Goal: Information Seeking & Learning: Learn about a topic

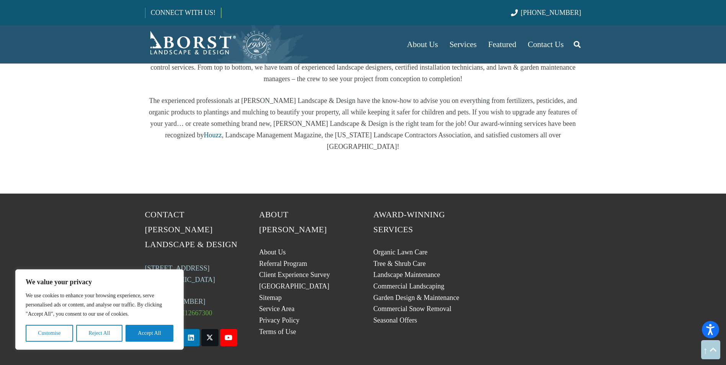
scroll to position [1467, 0]
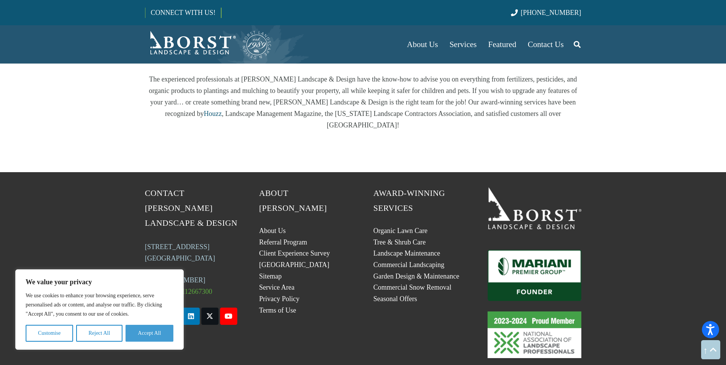
click at [160, 328] on button "Accept All" at bounding box center [149, 333] width 48 height 17
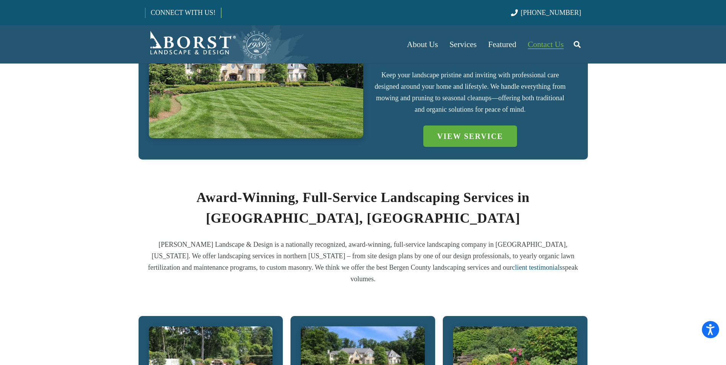
scroll to position [204, 0]
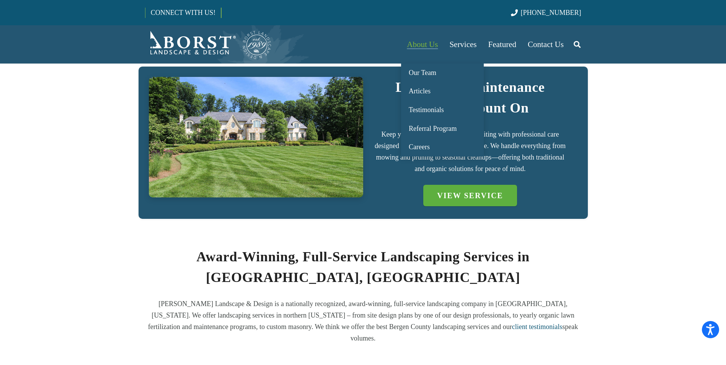
click at [419, 41] on span "About Us" at bounding box center [422, 44] width 31 height 9
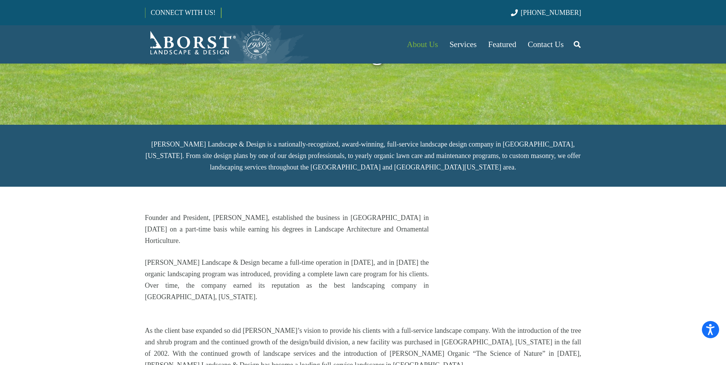
scroll to position [230, 0]
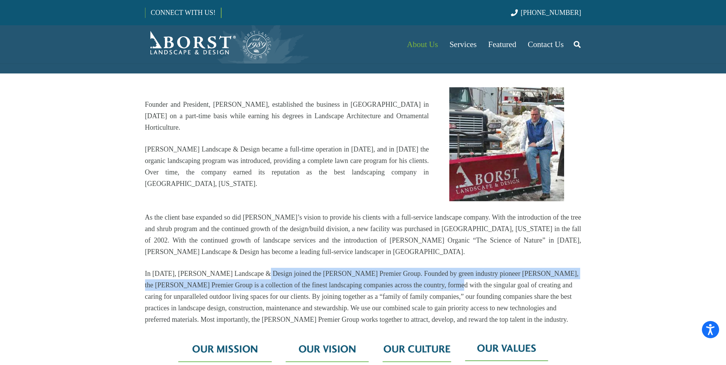
drag, startPoint x: 404, startPoint y: 246, endPoint x: 448, endPoint y: 249, distance: 43.7
click at [448, 268] on p "In [DATE], [PERSON_NAME] Landscape & Design joined the [PERSON_NAME] Premier Gr…" at bounding box center [363, 296] width 436 height 57
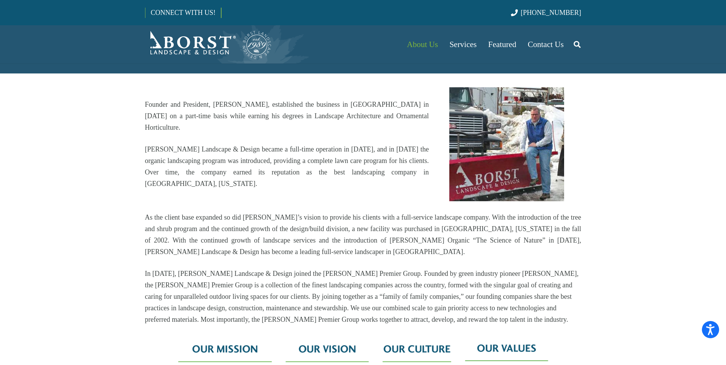
drag, startPoint x: 448, startPoint y: 249, endPoint x: 458, endPoint y: 250, distance: 10.4
click at [458, 268] on p "In [DATE], [PERSON_NAME] Landscape & Design joined the [PERSON_NAME] Premier Gr…" at bounding box center [363, 296] width 436 height 57
drag, startPoint x: 225, startPoint y: 254, endPoint x: 277, endPoint y: 260, distance: 53.2
click at [279, 268] on p "In [DATE], [PERSON_NAME] Landscape & Design joined the [PERSON_NAME] Premier Gr…" at bounding box center [363, 296] width 436 height 57
drag, startPoint x: 277, startPoint y: 260, endPoint x: 262, endPoint y: 273, distance: 19.8
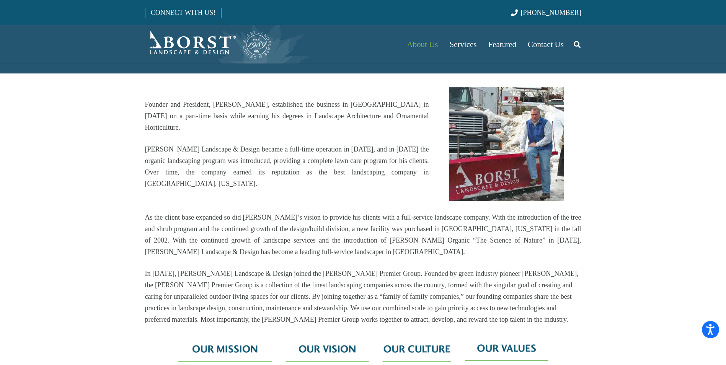
click at [262, 273] on p "In [DATE], [PERSON_NAME] Landscape & Design joined the [PERSON_NAME] Premier Gr…" at bounding box center [363, 296] width 436 height 57
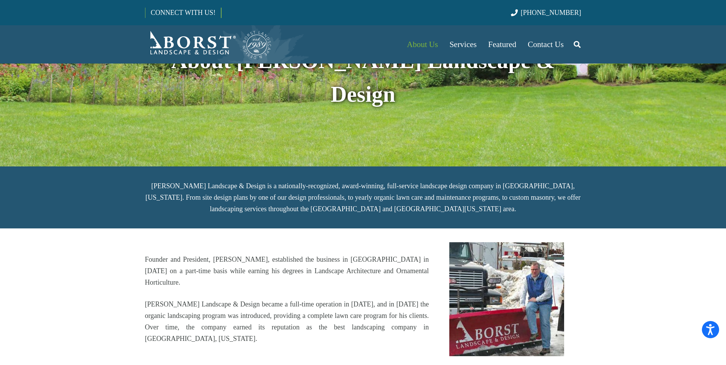
scroll to position [0, 0]
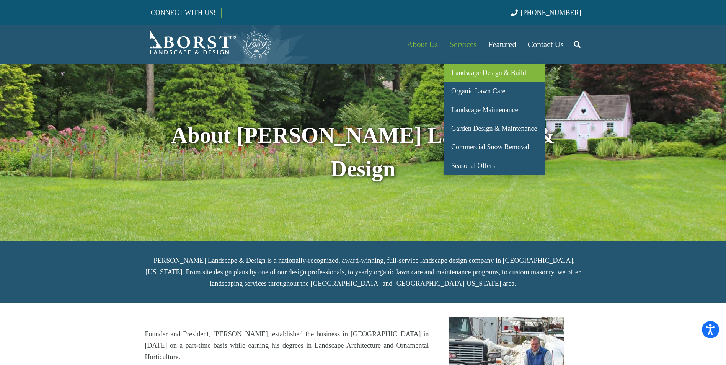
click at [484, 71] on span "Landscape Design & Build" at bounding box center [488, 73] width 75 height 8
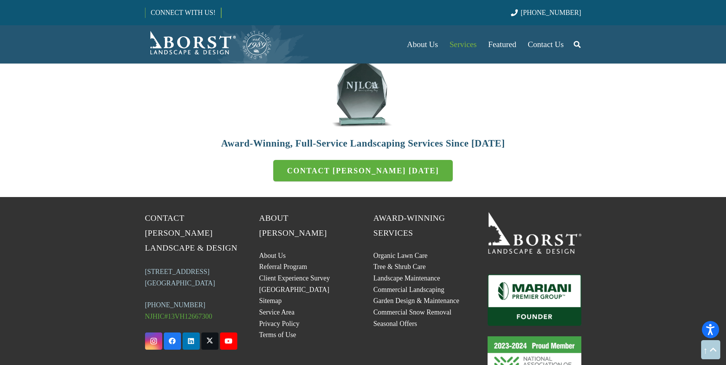
scroll to position [2324, 0]
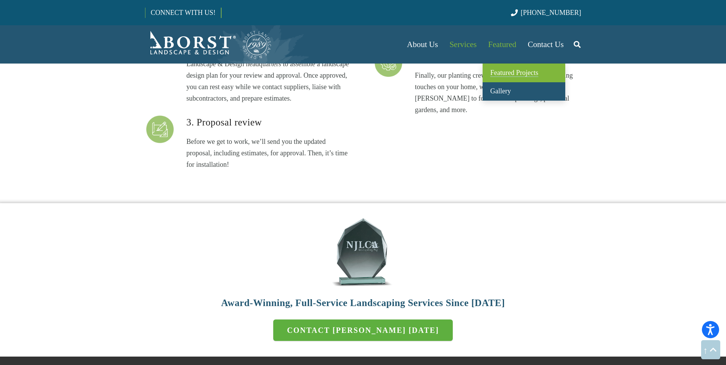
drag, startPoint x: 513, startPoint y: 70, endPoint x: 509, endPoint y: 77, distance: 8.4
click at [515, 69] on span "Featured Projects" at bounding box center [514, 73] width 48 height 8
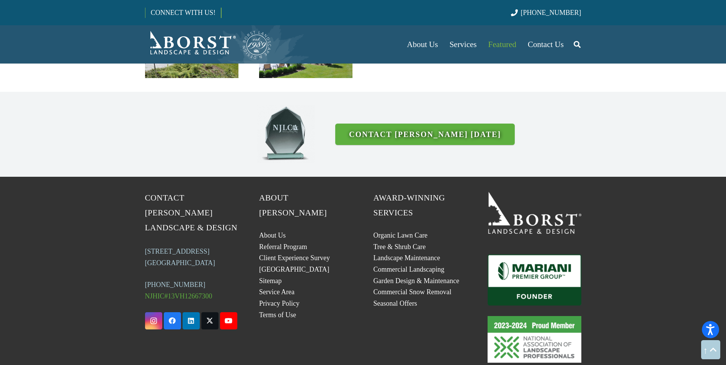
scroll to position [2050, 0]
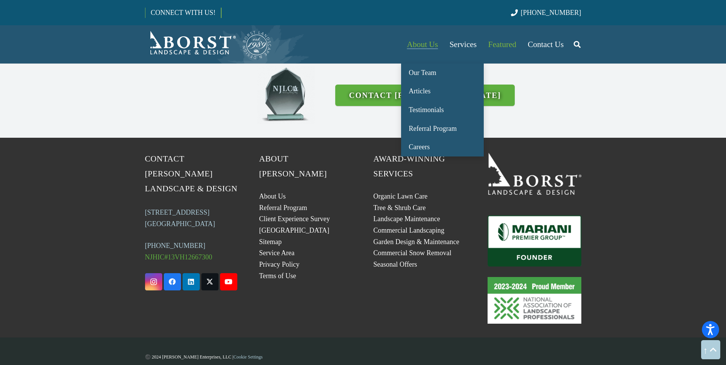
click at [413, 41] on span "About Us" at bounding box center [422, 44] width 31 height 9
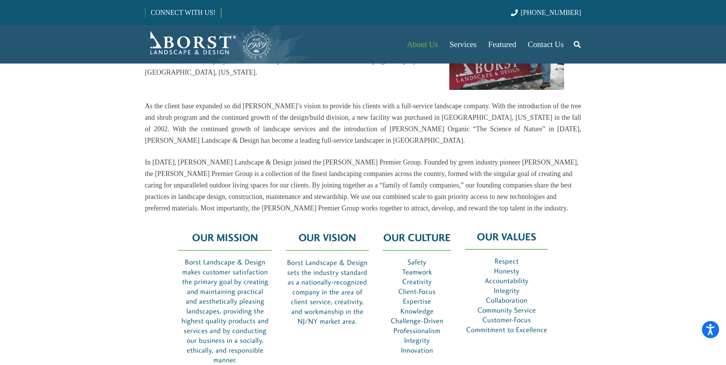
scroll to position [230, 0]
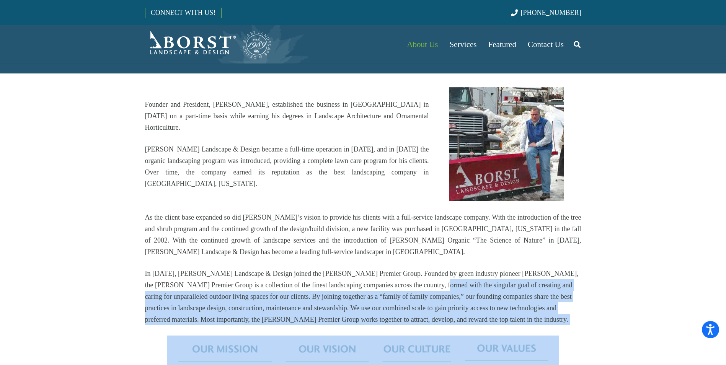
drag, startPoint x: 464, startPoint y: 293, endPoint x: 567, endPoint y: 385, distance: 137.7
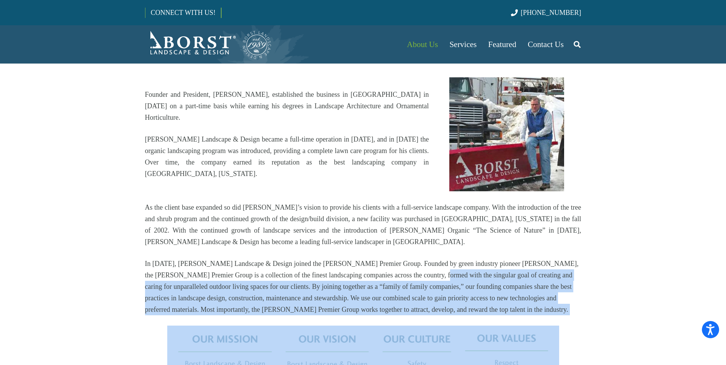
click at [583, 267] on div "Founder and President, [PERSON_NAME], established the business in [GEOGRAPHIC_D…" at bounding box center [363, 274] width 457 height 395
click at [580, 272] on p "In [DATE], [PERSON_NAME] Landscape & Design joined the [PERSON_NAME] Premier Gr…" at bounding box center [363, 286] width 436 height 57
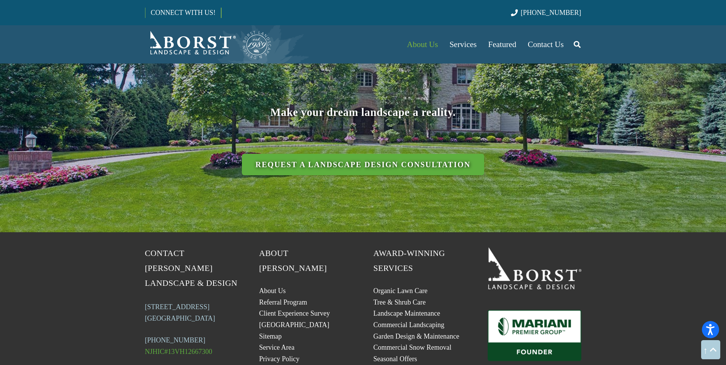
scroll to position [1310, 0]
